Goal: Book appointment/travel/reservation

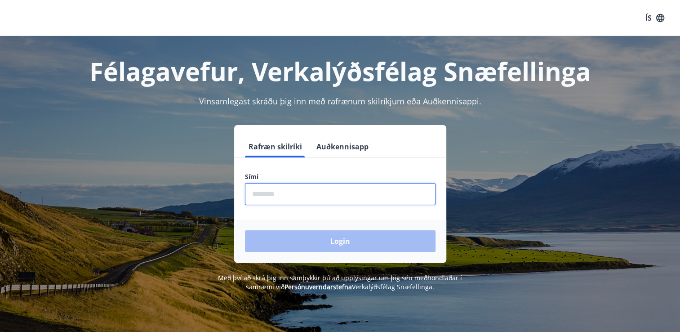
click at [252, 192] on input "phone" at bounding box center [340, 194] width 190 height 22
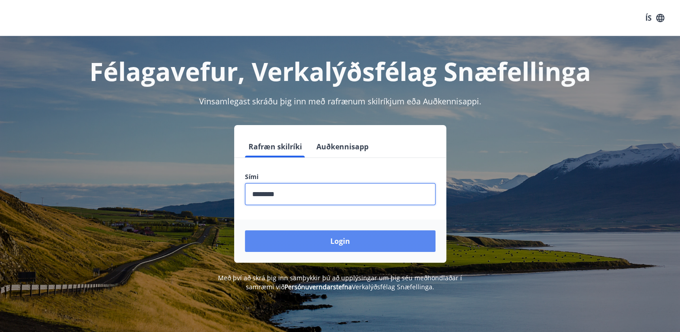
type input "********"
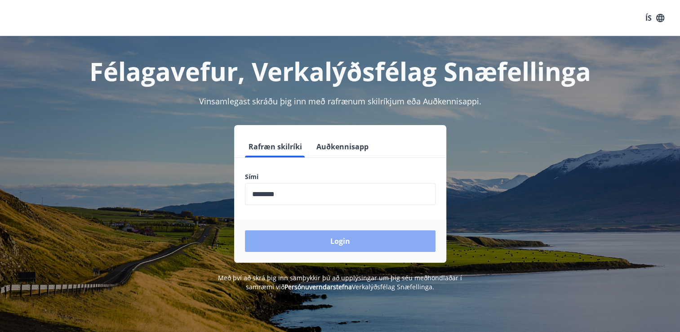
click at [290, 247] on button "Login" at bounding box center [340, 241] width 190 height 22
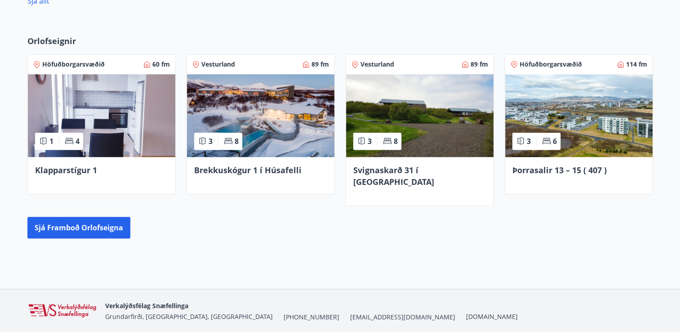
scroll to position [625, 0]
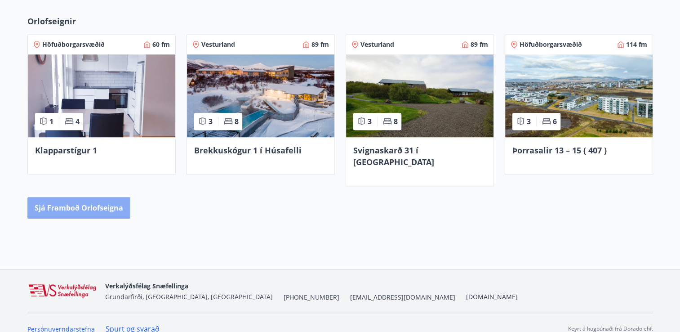
click at [102, 197] on button "Sjá framboð orlofseigna" at bounding box center [78, 208] width 103 height 22
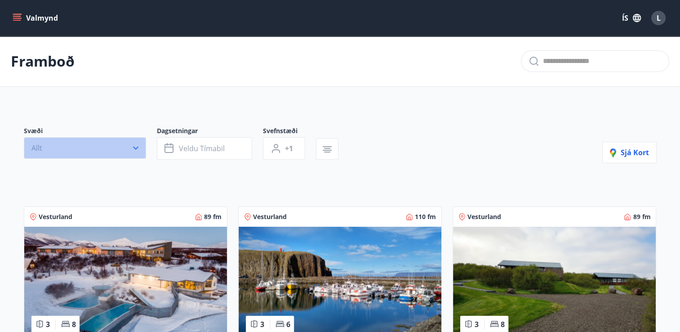
click at [136, 147] on icon "button" at bounding box center [135, 147] width 5 height 3
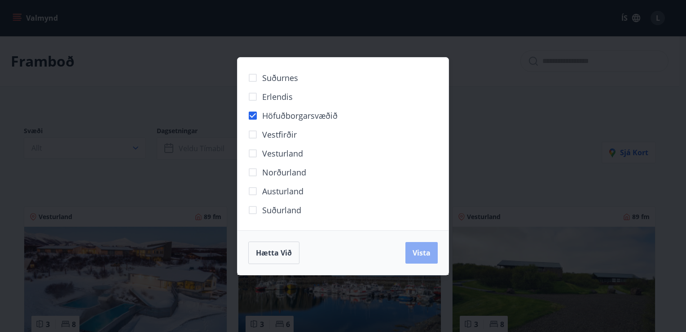
click at [419, 252] on span "Vista" at bounding box center [422, 253] width 18 height 10
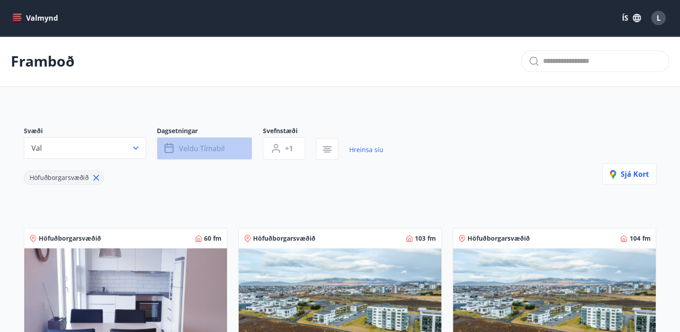
click at [195, 150] on span "Veldu tímabil" at bounding box center [202, 148] width 46 height 10
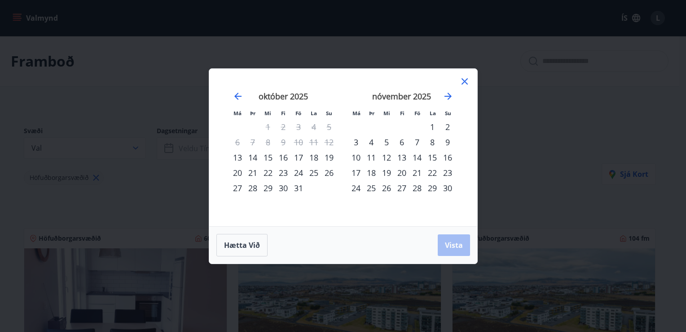
click at [296, 157] on div "17" at bounding box center [298, 157] width 15 height 15
click at [250, 172] on div "21" at bounding box center [252, 172] width 15 height 15
click at [463, 238] on button "Vista" at bounding box center [454, 245] width 32 height 22
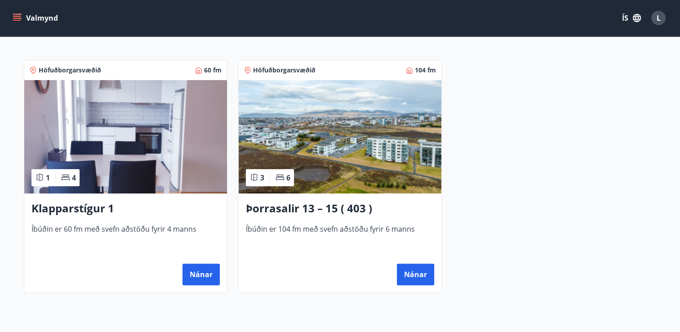
scroll to position [169, 0]
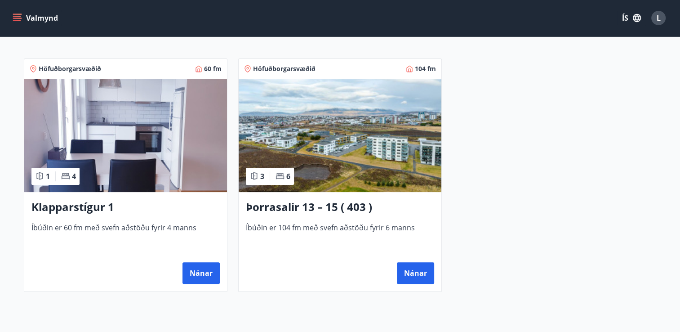
click at [343, 159] on img at bounding box center [340, 135] width 203 height 113
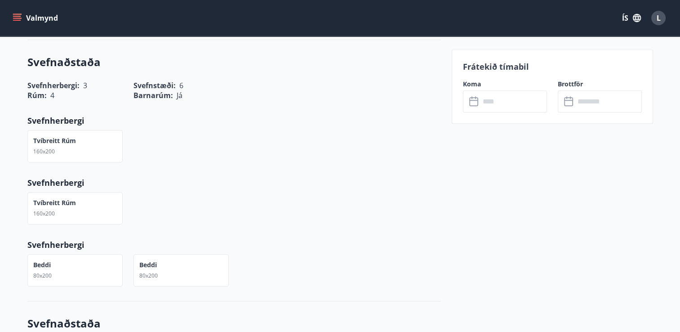
scroll to position [317, 0]
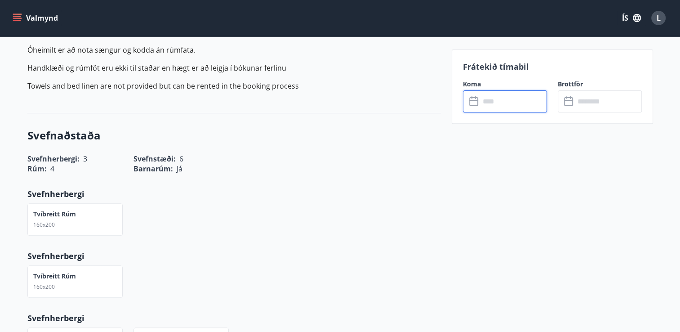
click at [498, 96] on input "text" at bounding box center [513, 101] width 67 height 22
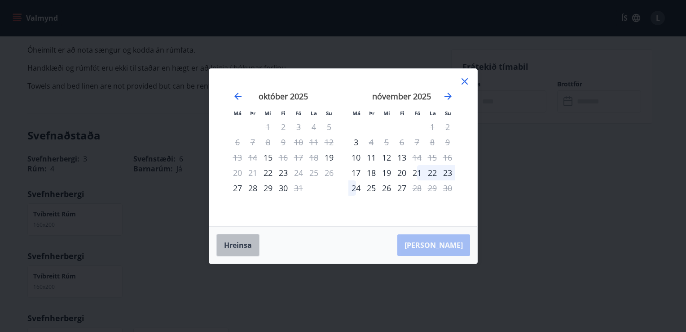
click at [246, 242] on button "Hreinsa" at bounding box center [238, 245] width 43 height 22
click at [461, 82] on icon at bounding box center [465, 81] width 11 height 11
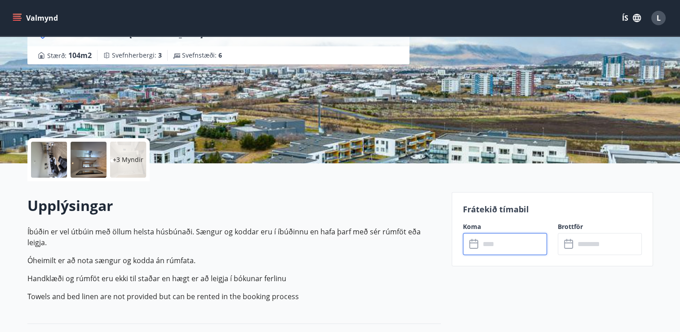
scroll to position [85, 0]
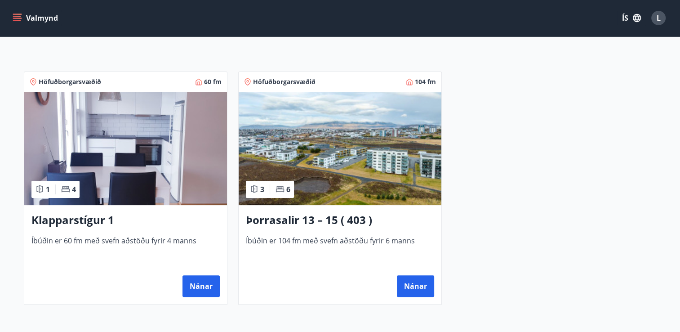
click at [156, 141] on img at bounding box center [125, 148] width 203 height 113
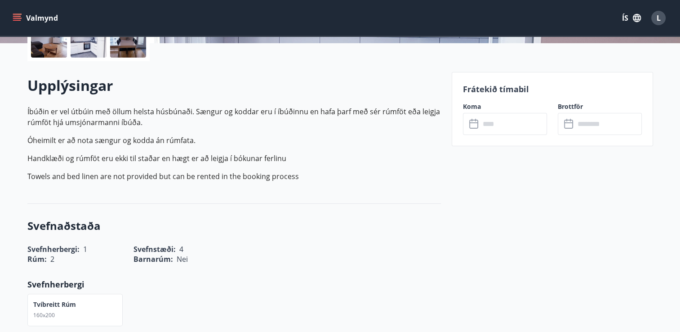
scroll to position [235, 0]
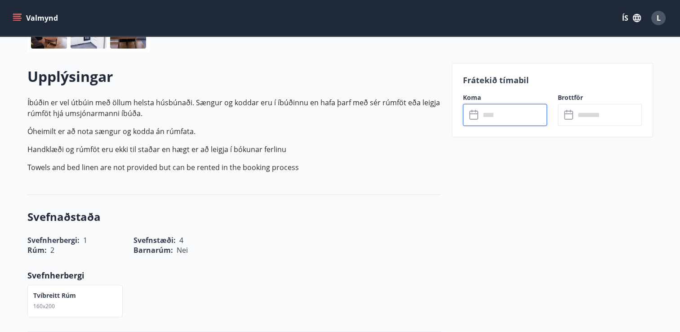
click at [500, 116] on input "text" at bounding box center [513, 115] width 67 height 22
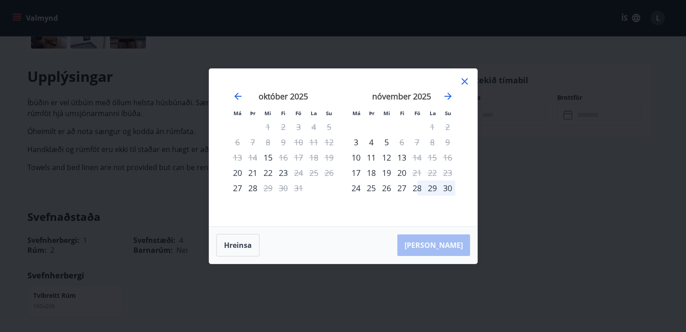
click at [463, 82] on icon at bounding box center [465, 81] width 6 height 6
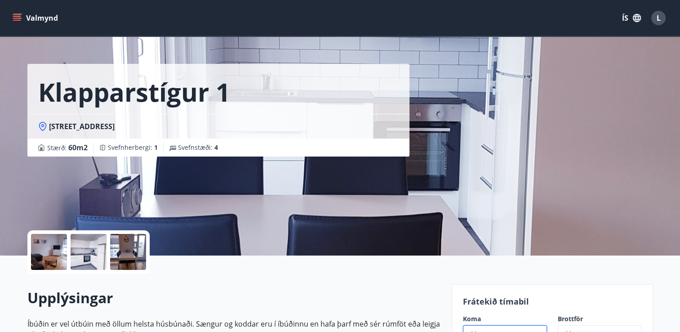
scroll to position [0, 0]
